Goal: Navigation & Orientation: Find specific page/section

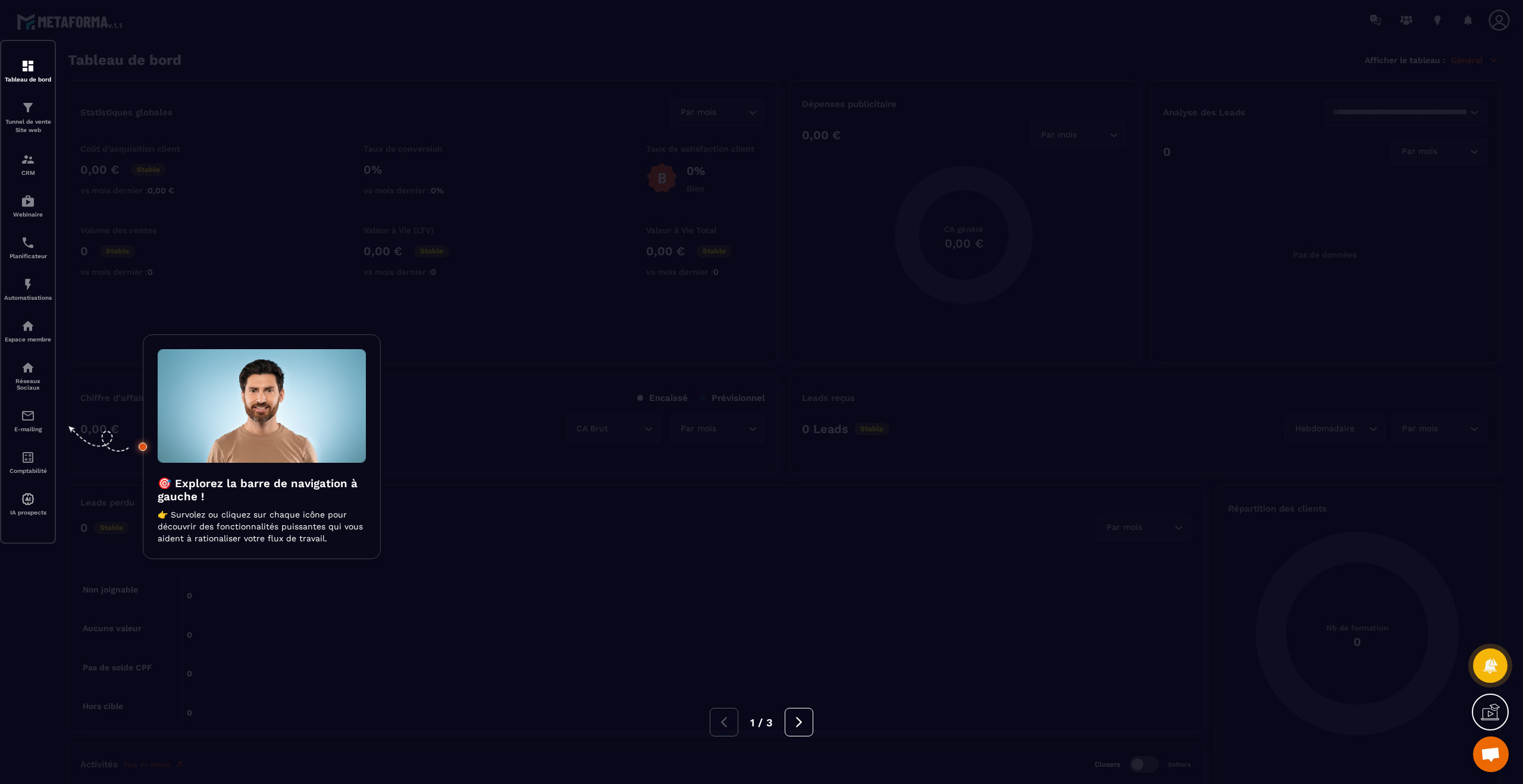
click at [27, 294] on div at bounding box center [761, 392] width 1523 height 784
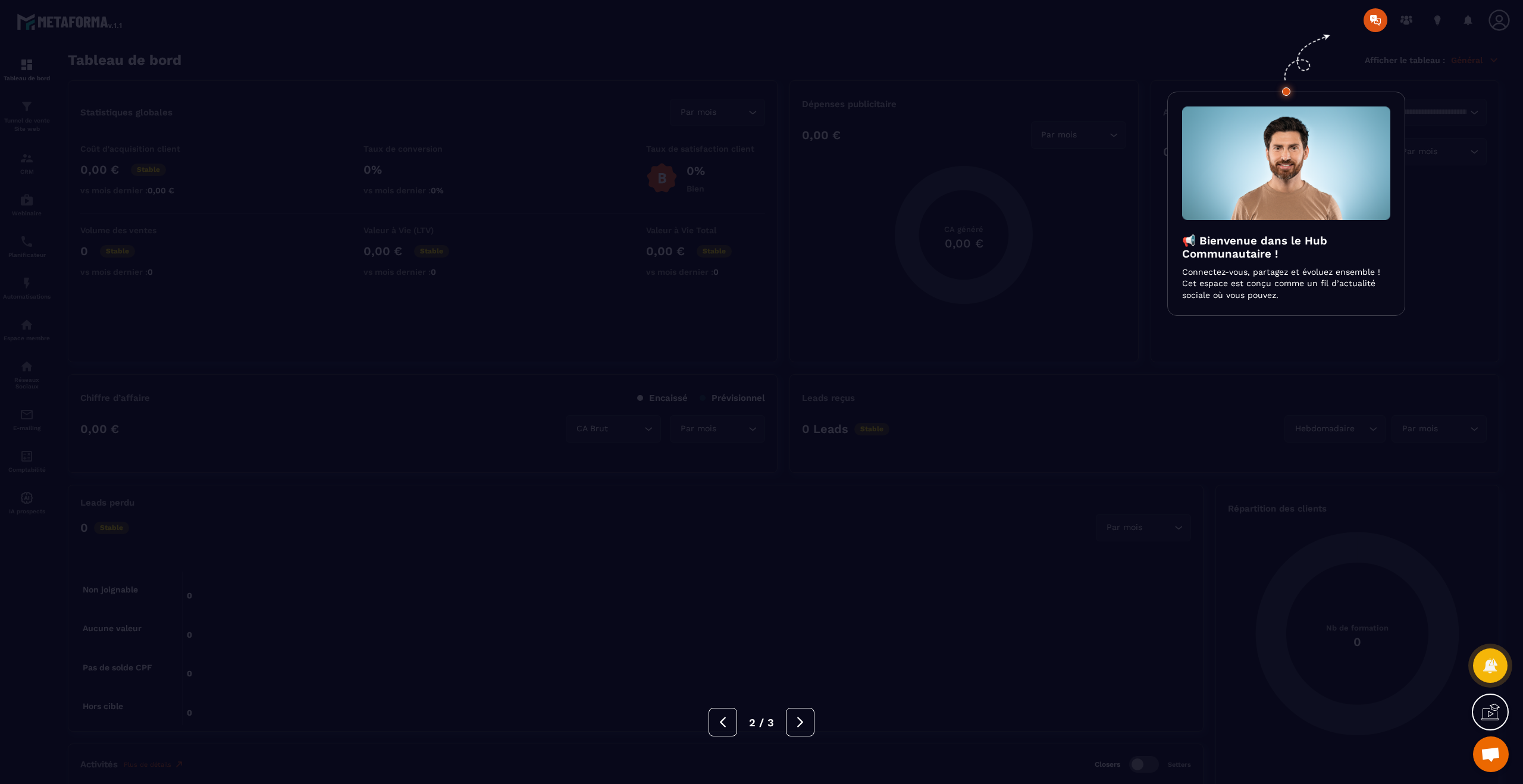
click at [1105, 36] on div at bounding box center [761, 392] width 1523 height 784
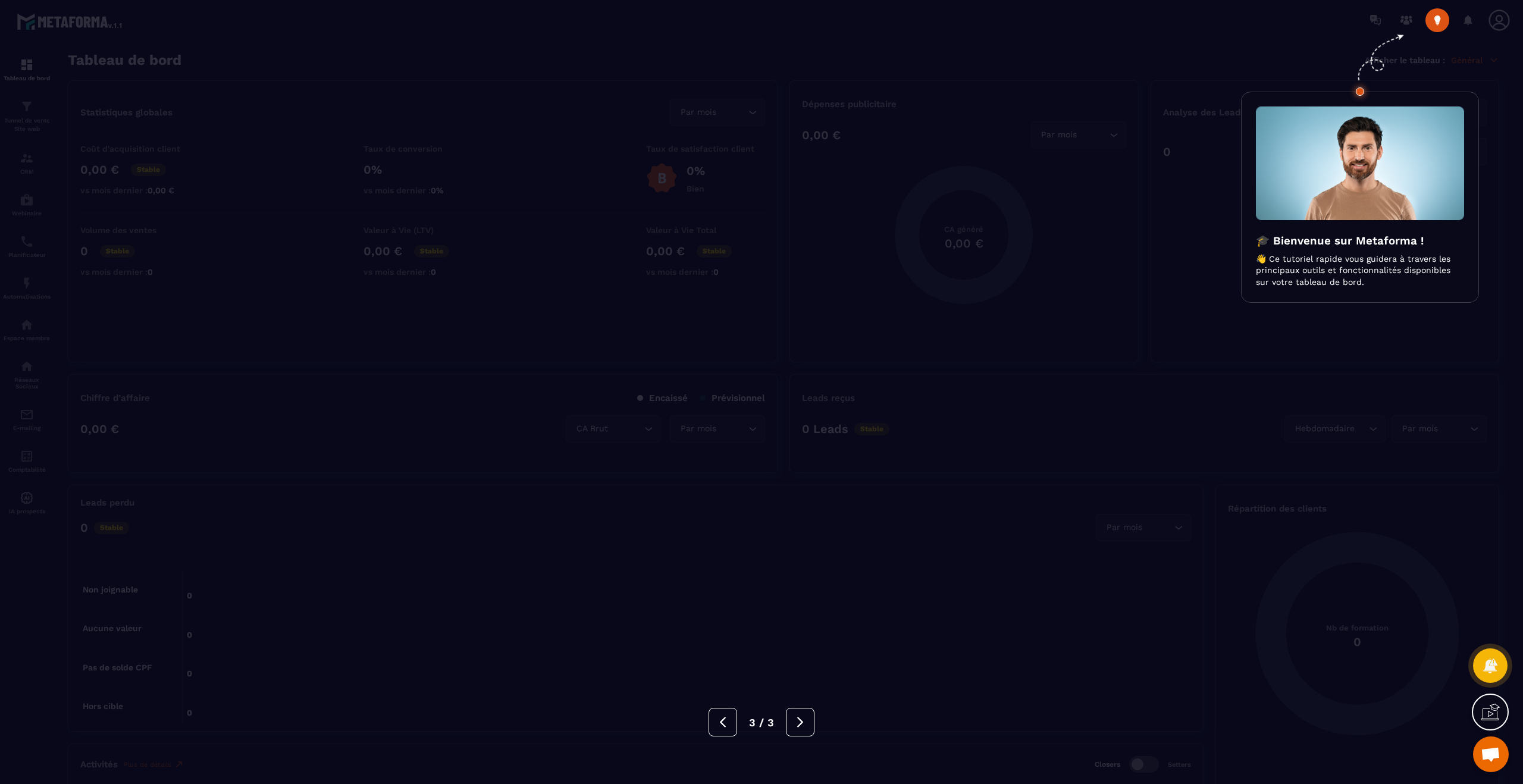
click at [1105, 60] on div at bounding box center [761, 392] width 1523 height 784
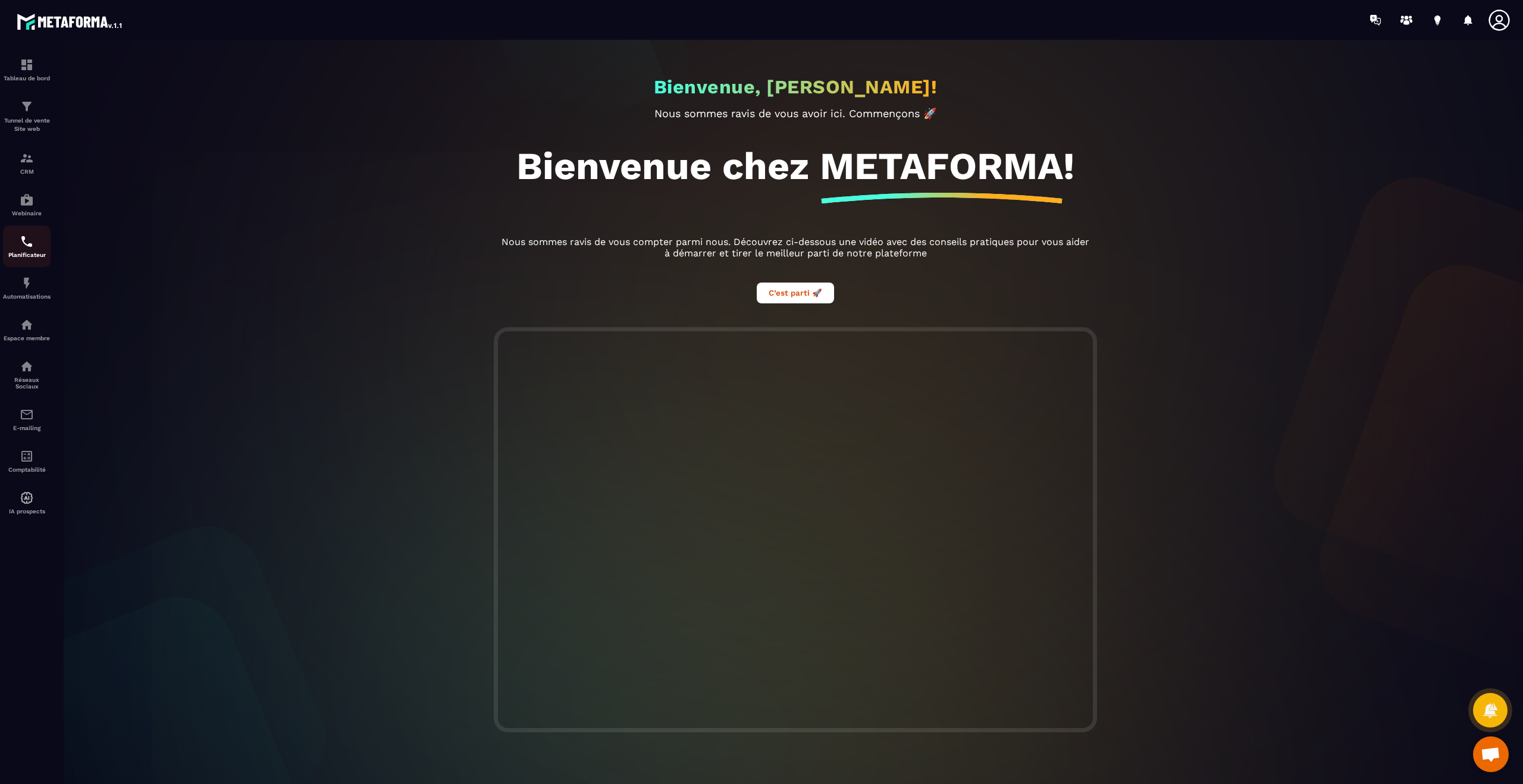
click at [7, 245] on div "Planificateur" at bounding box center [27, 246] width 47 height 24
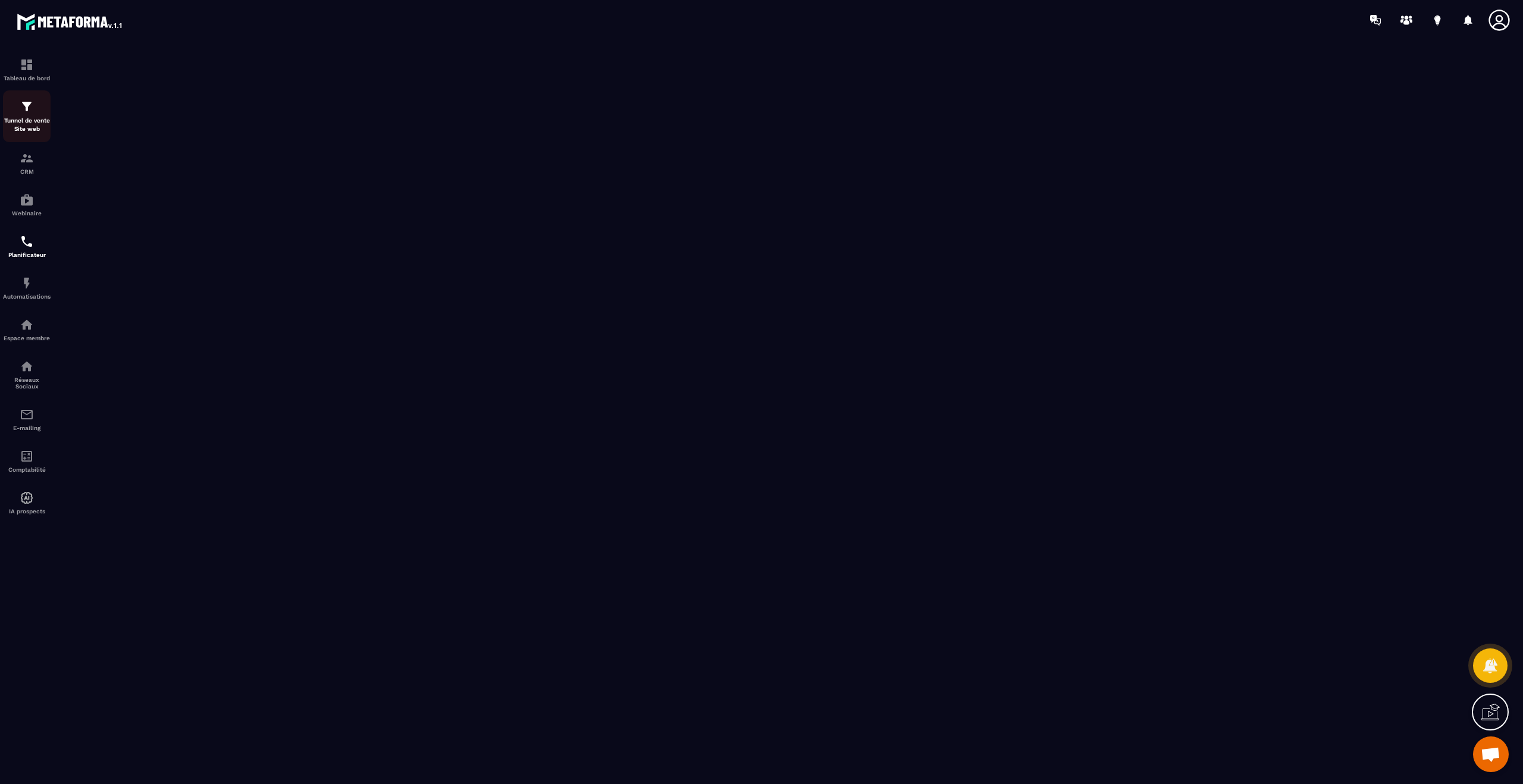
click at [38, 132] on p "Tunnel de vente Site web" at bounding box center [27, 125] width 47 height 16
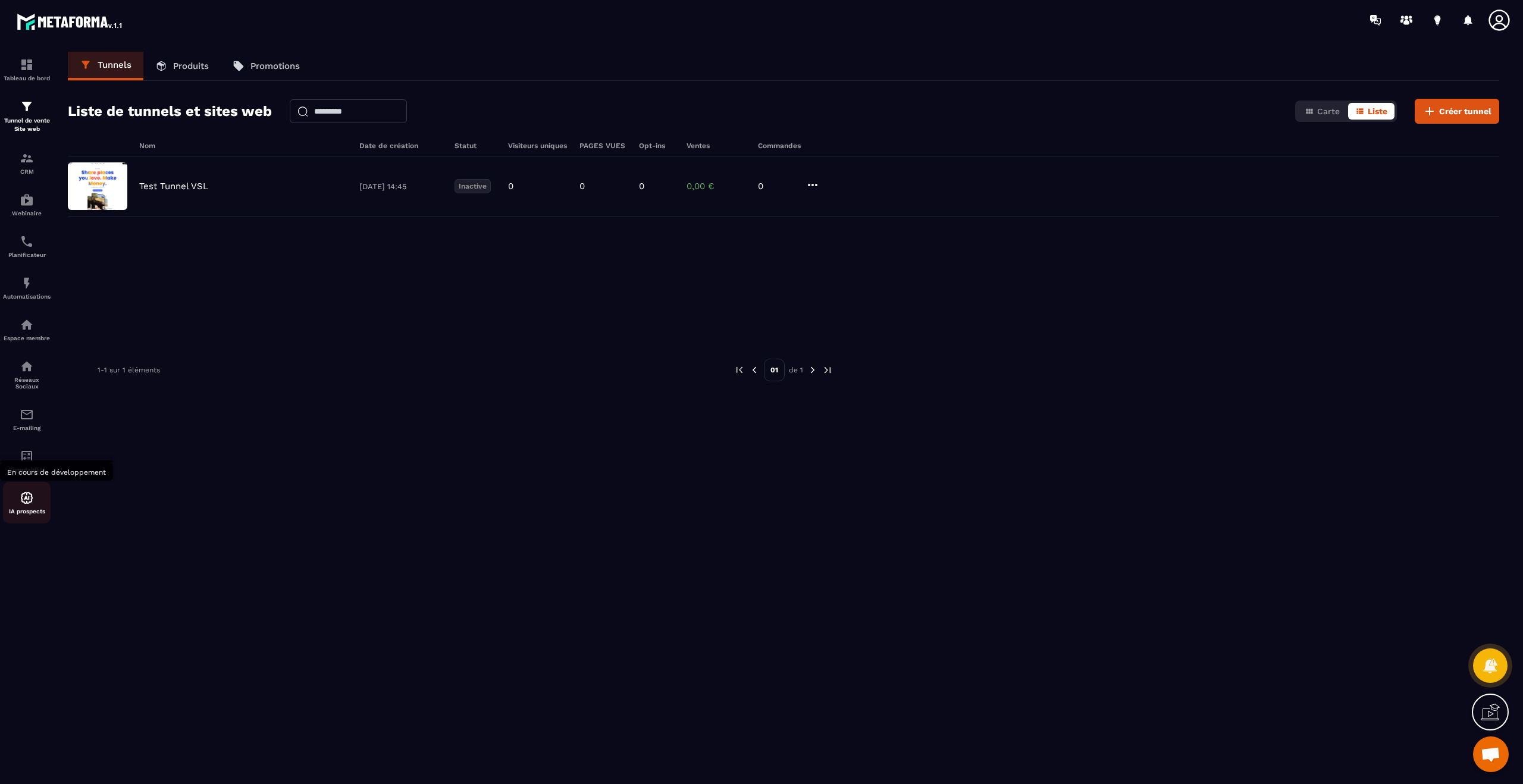
click at [37, 498] on div "IA prospects" at bounding box center [27, 503] width 47 height 24
click at [35, 326] on div "Espace membre" at bounding box center [27, 329] width 47 height 24
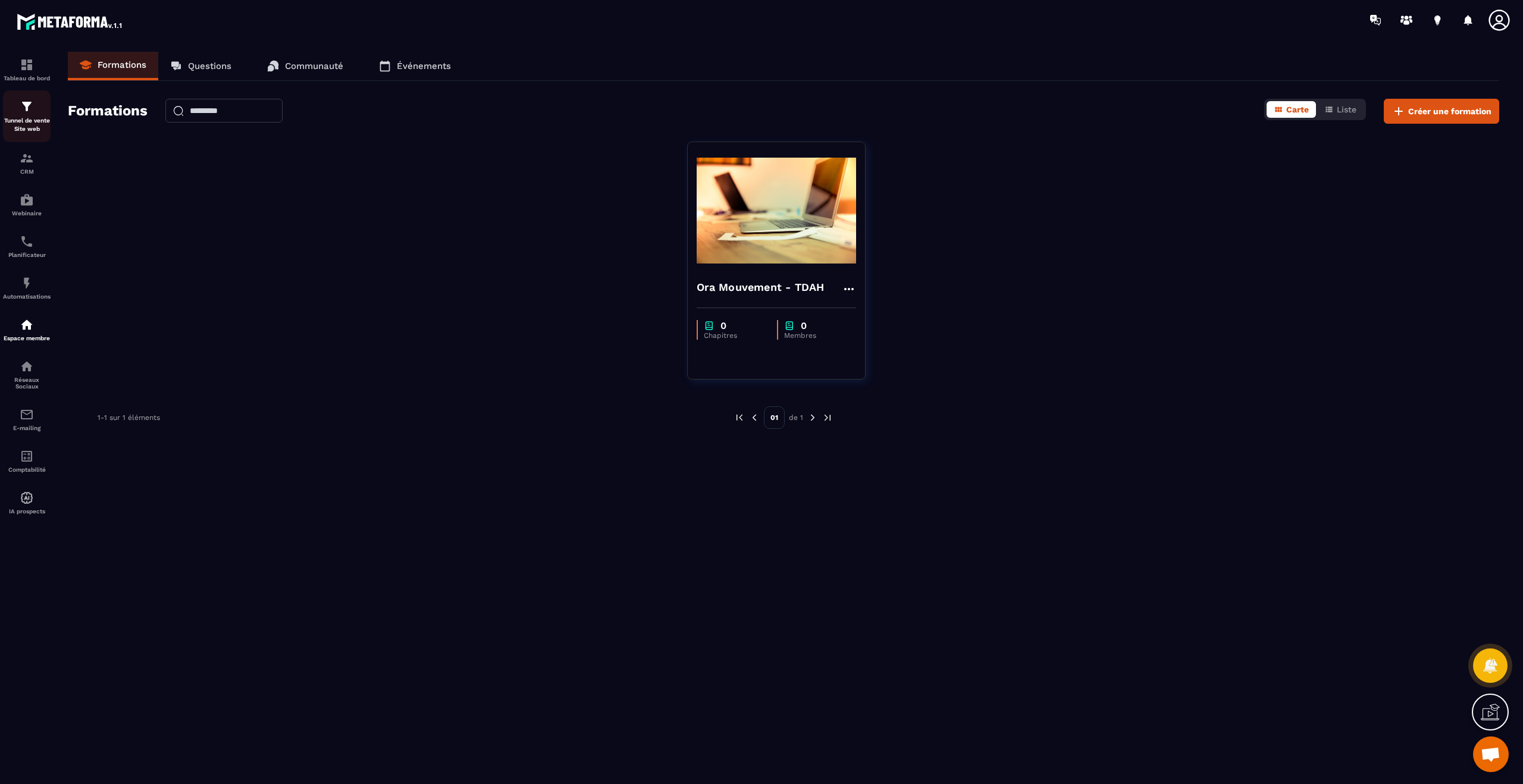
click at [32, 121] on p "Tunnel de vente Site web" at bounding box center [27, 125] width 47 height 16
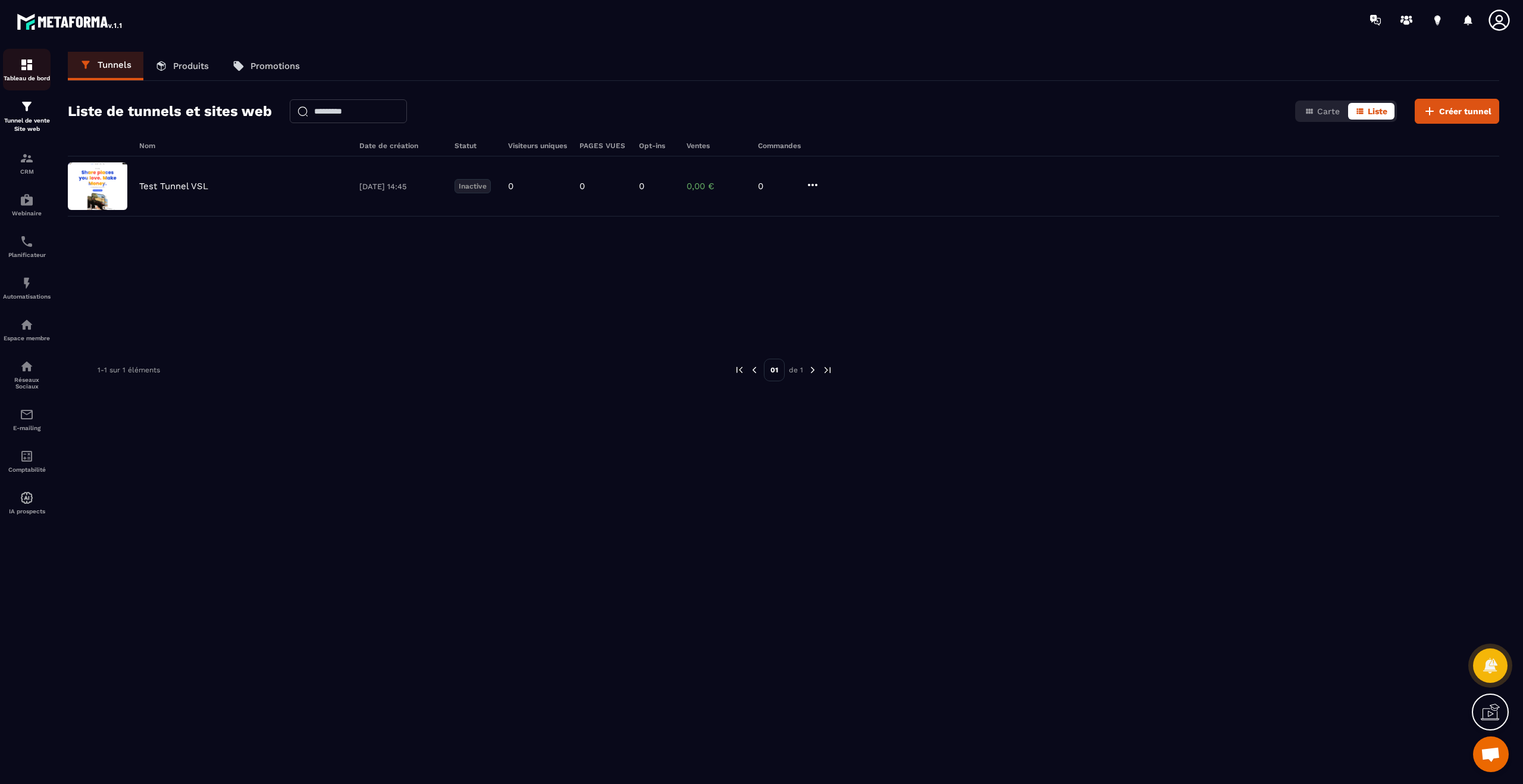
click at [41, 79] on p "Tableau de bord" at bounding box center [27, 78] width 47 height 7
